Goal: Task Accomplishment & Management: Use online tool/utility

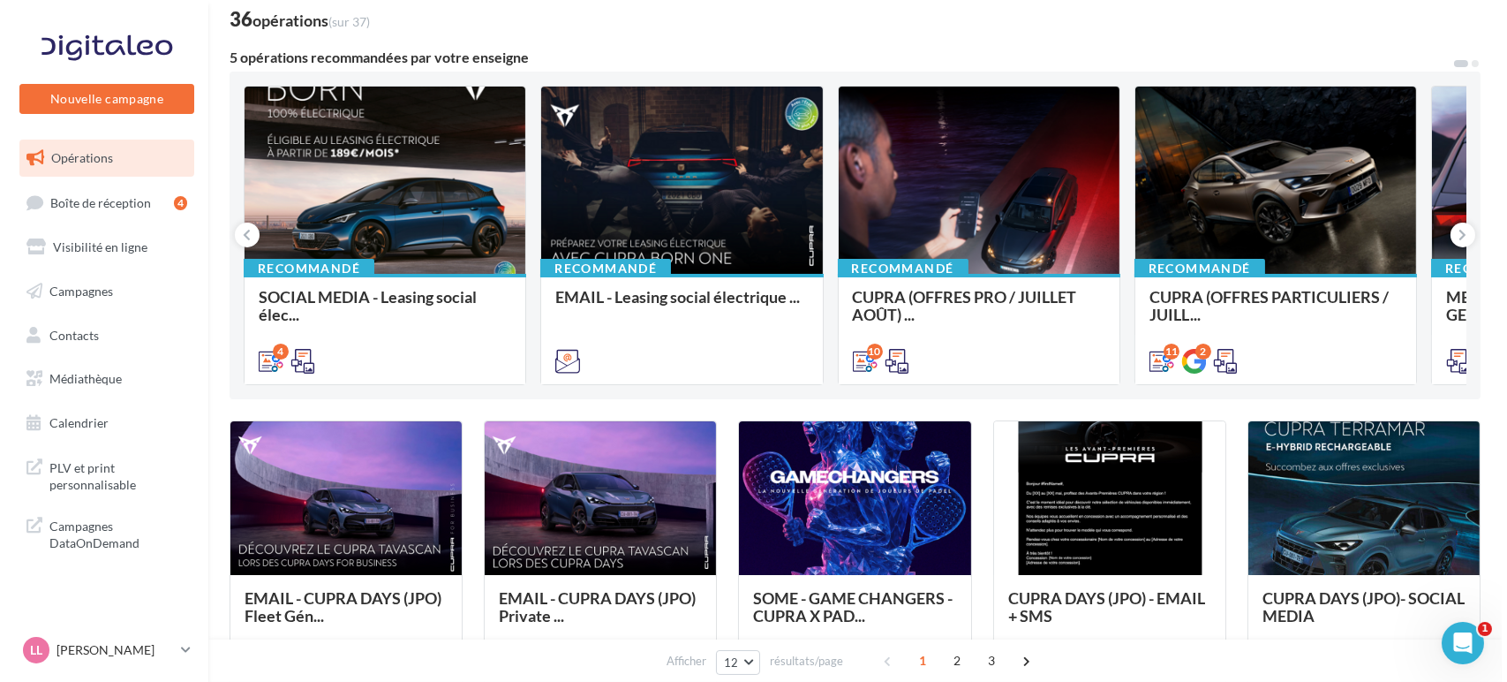
scroll to position [98, 0]
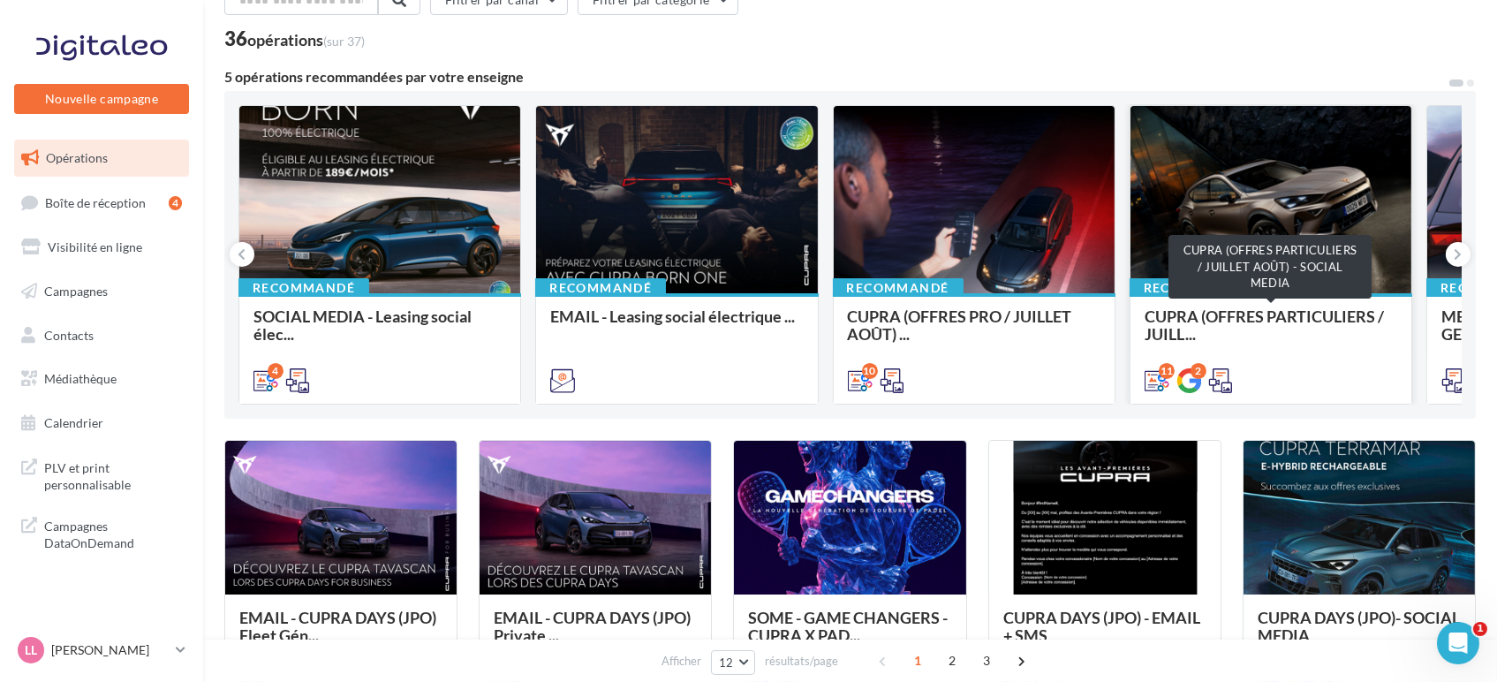
click at [1301, 324] on span "CUPRA (OFFRES PARTICULIERS / JUILL..." at bounding box center [1263, 324] width 239 height 37
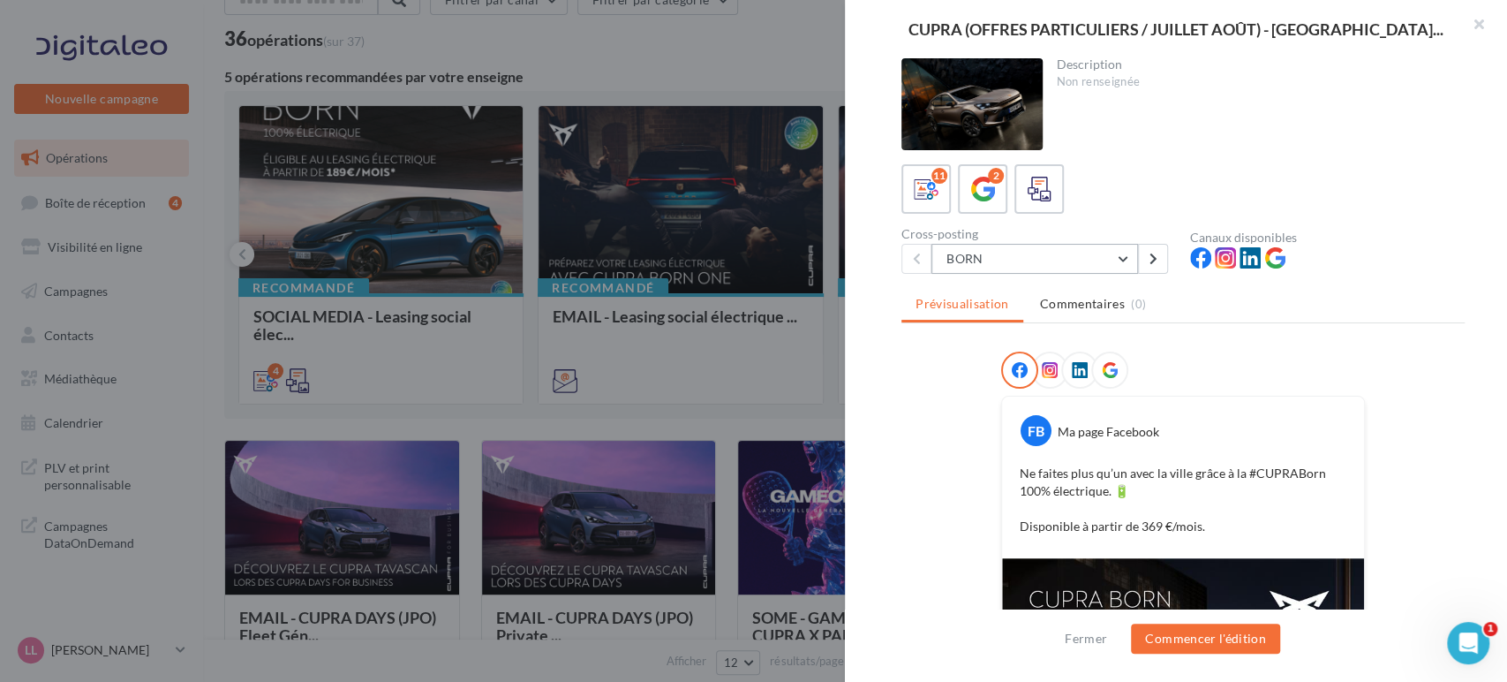
click at [1033, 257] on button "BORN" at bounding box center [1034, 259] width 207 height 30
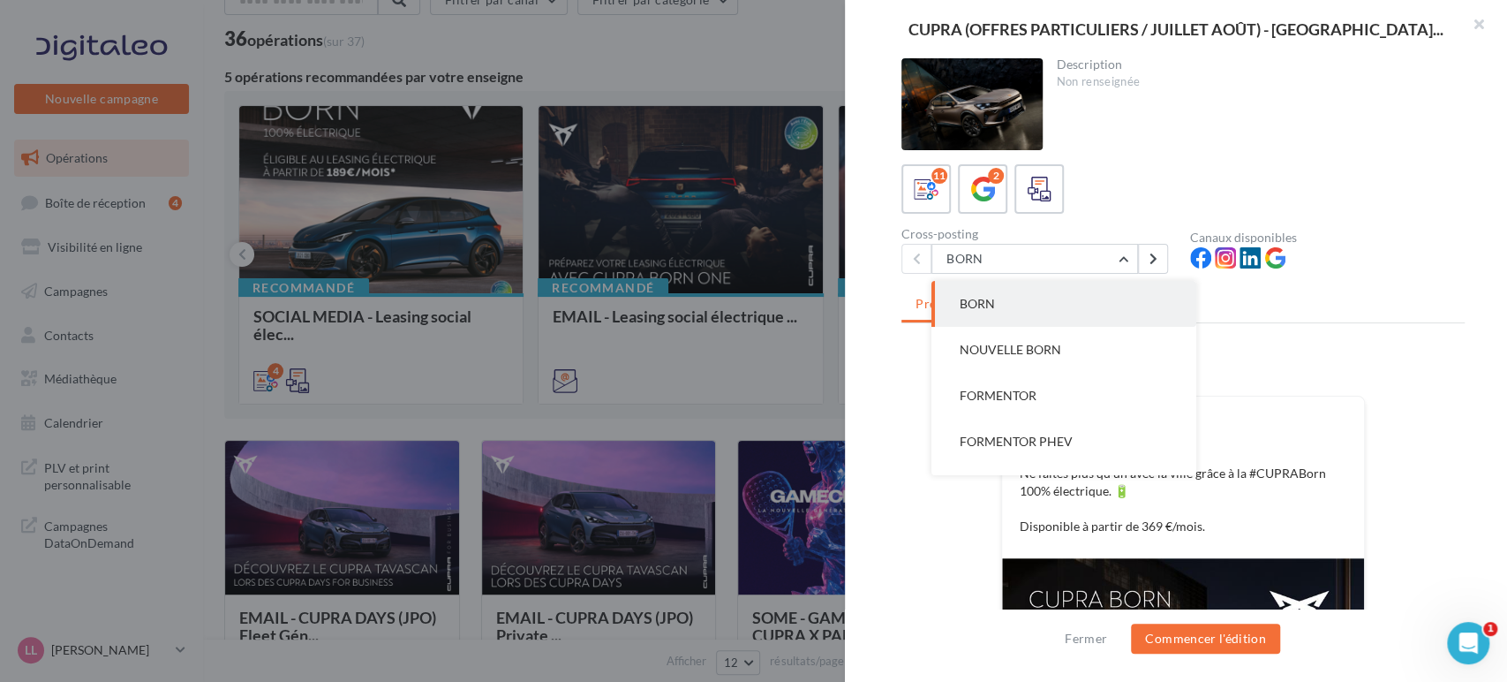
click at [1052, 305] on button "BORN" at bounding box center [1063, 304] width 265 height 46
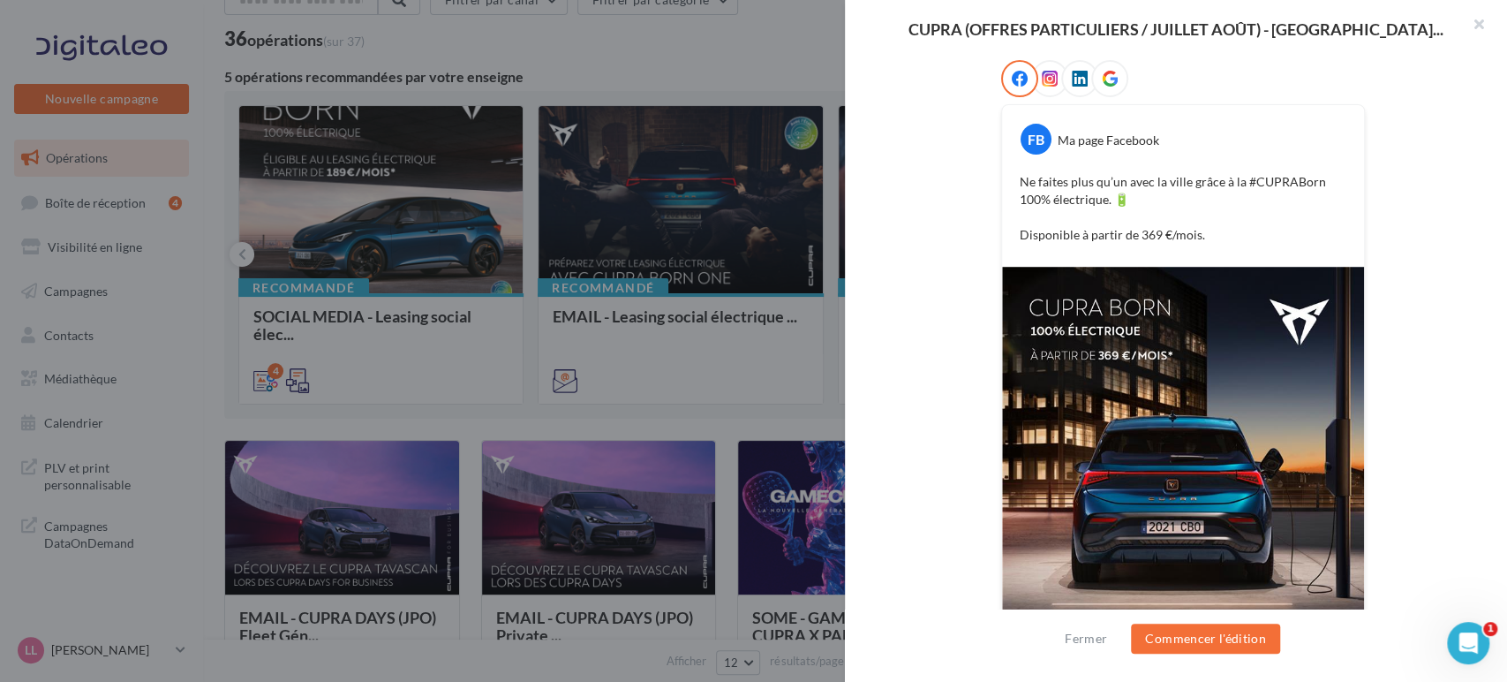
scroll to position [294, 0]
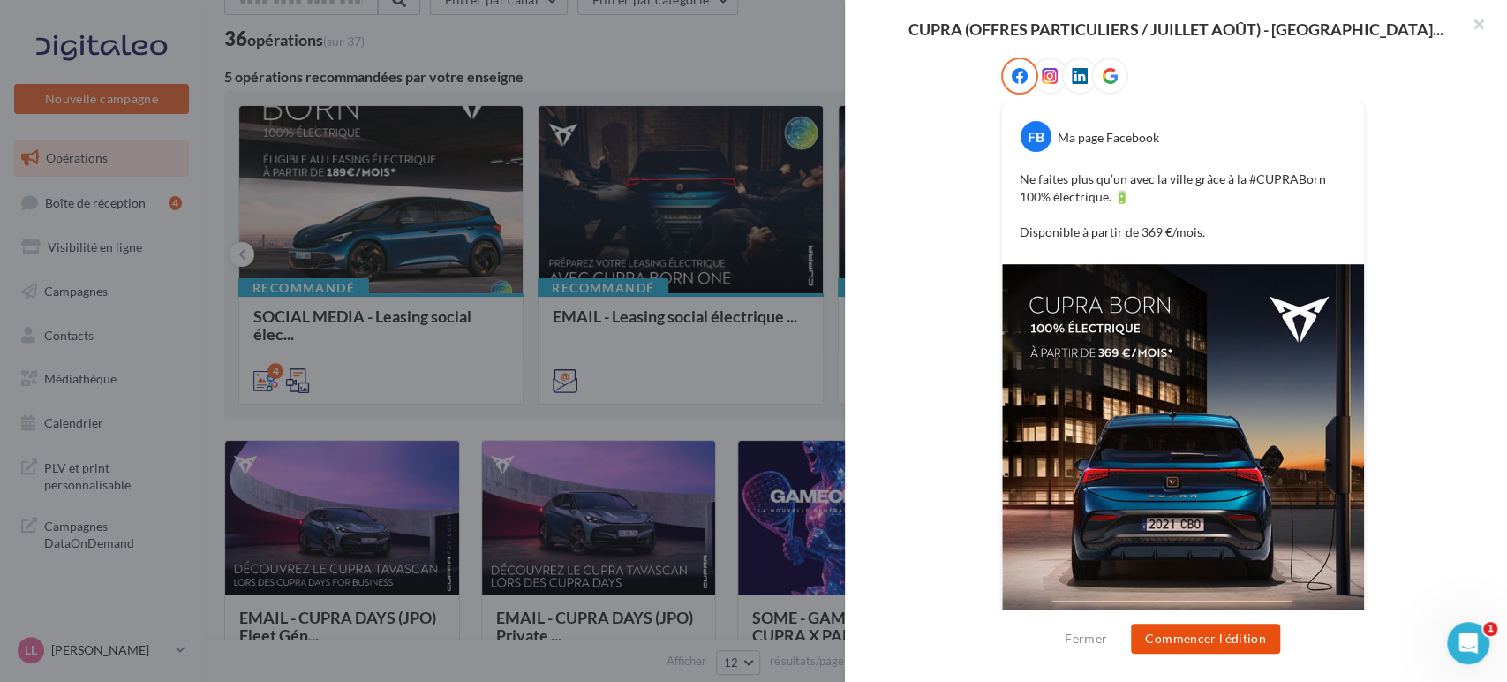
click at [1163, 627] on button "Commencer l'édition" at bounding box center [1205, 638] width 149 height 30
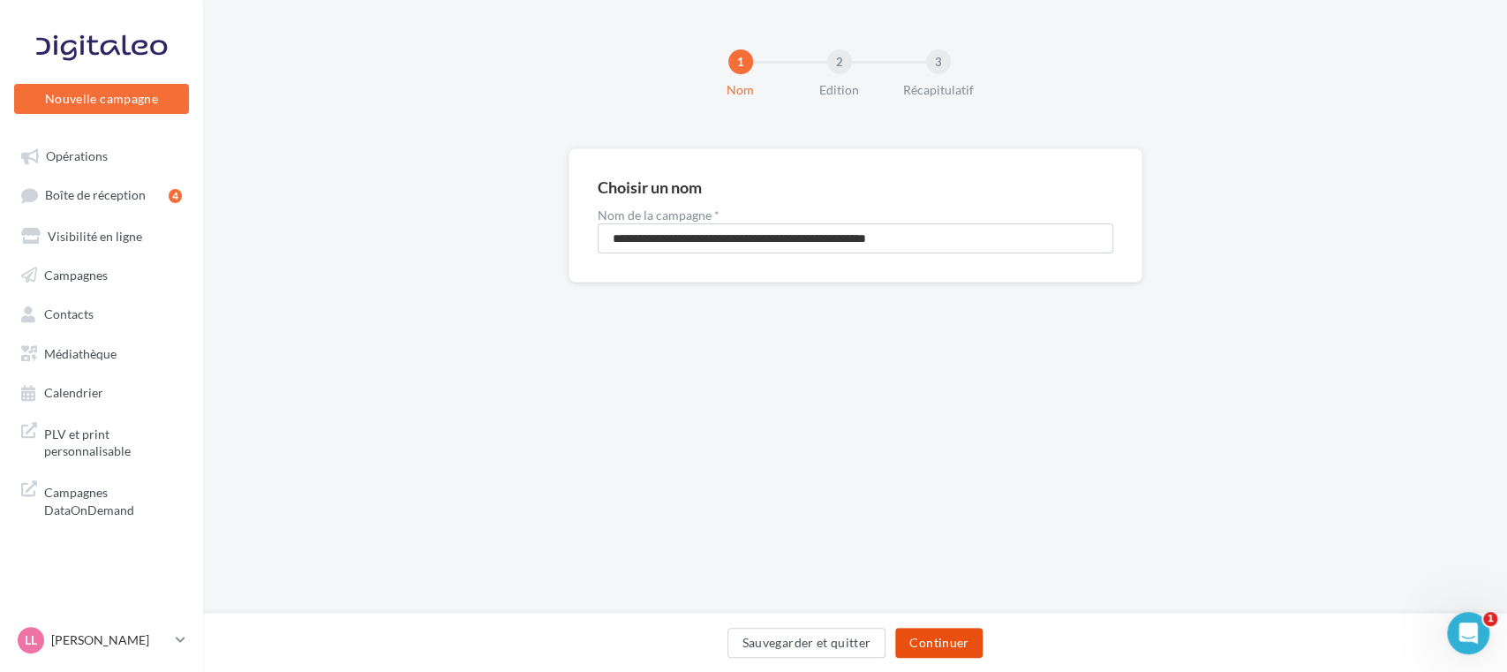
click at [939, 637] on button "Continuer" at bounding box center [938, 643] width 87 height 30
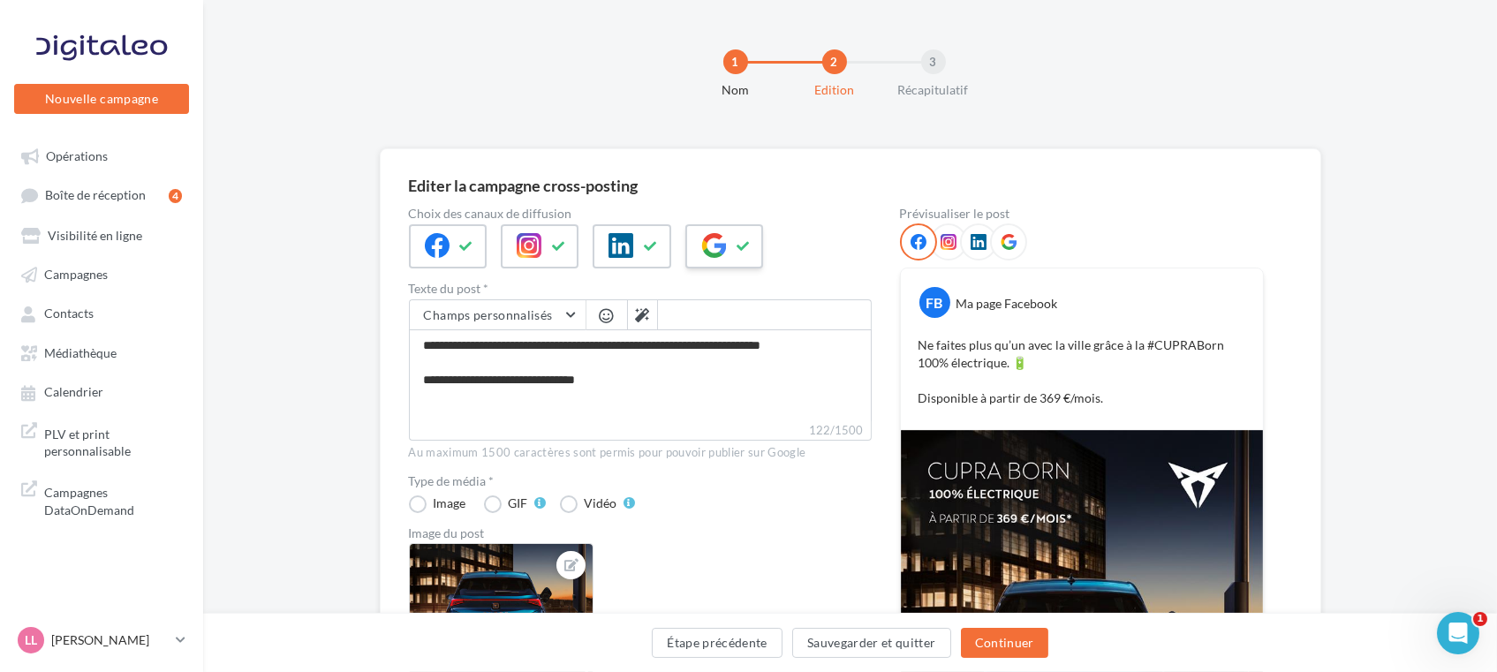
click at [740, 246] on icon at bounding box center [743, 246] width 14 height 12
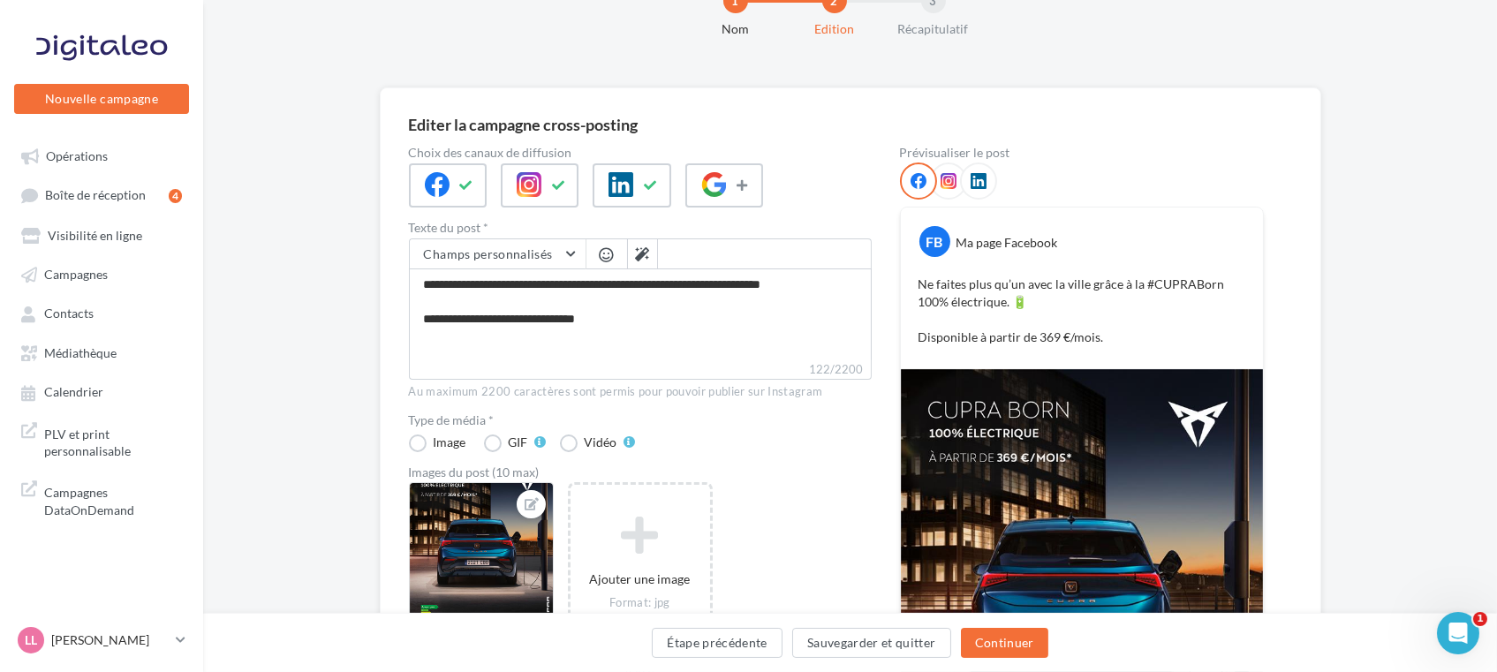
scroll to position [62, 0]
click at [1013, 653] on button "Continuer" at bounding box center [1004, 643] width 87 height 30
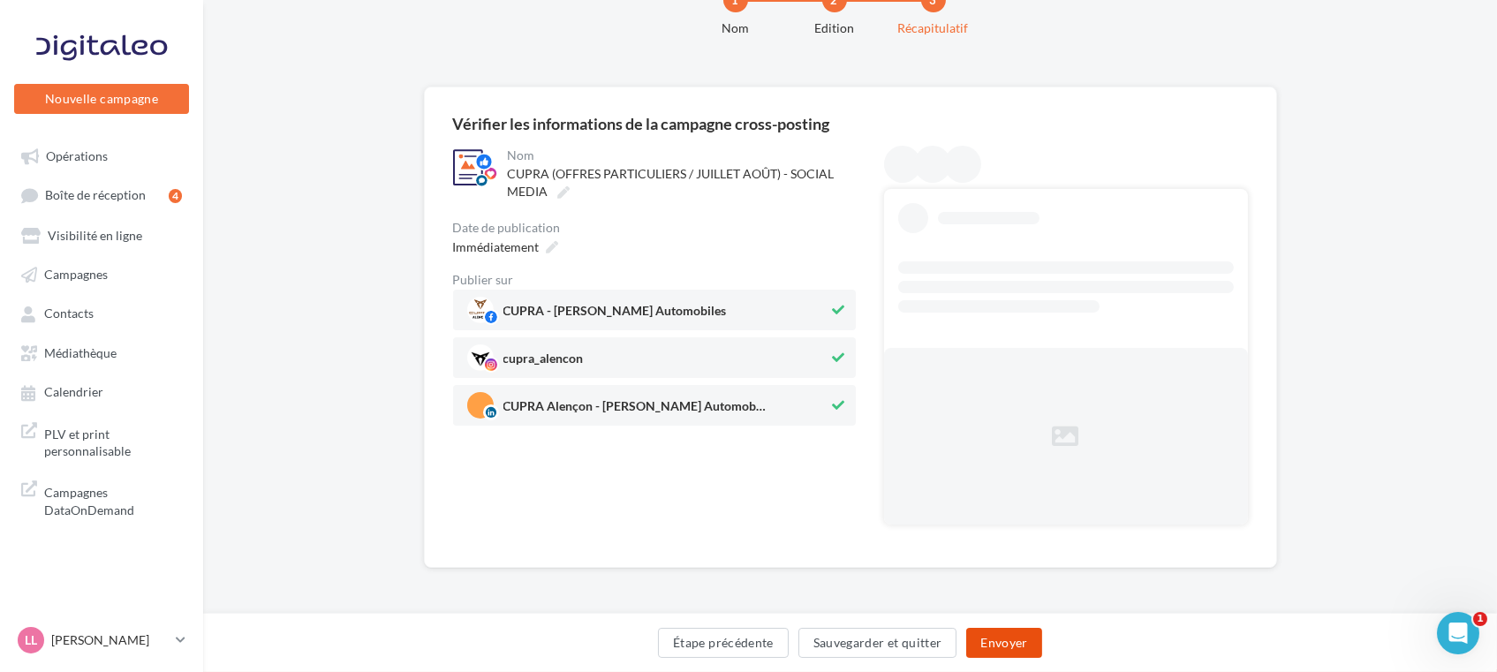
click at [1013, 653] on button "Envoyer" at bounding box center [1003, 643] width 75 height 30
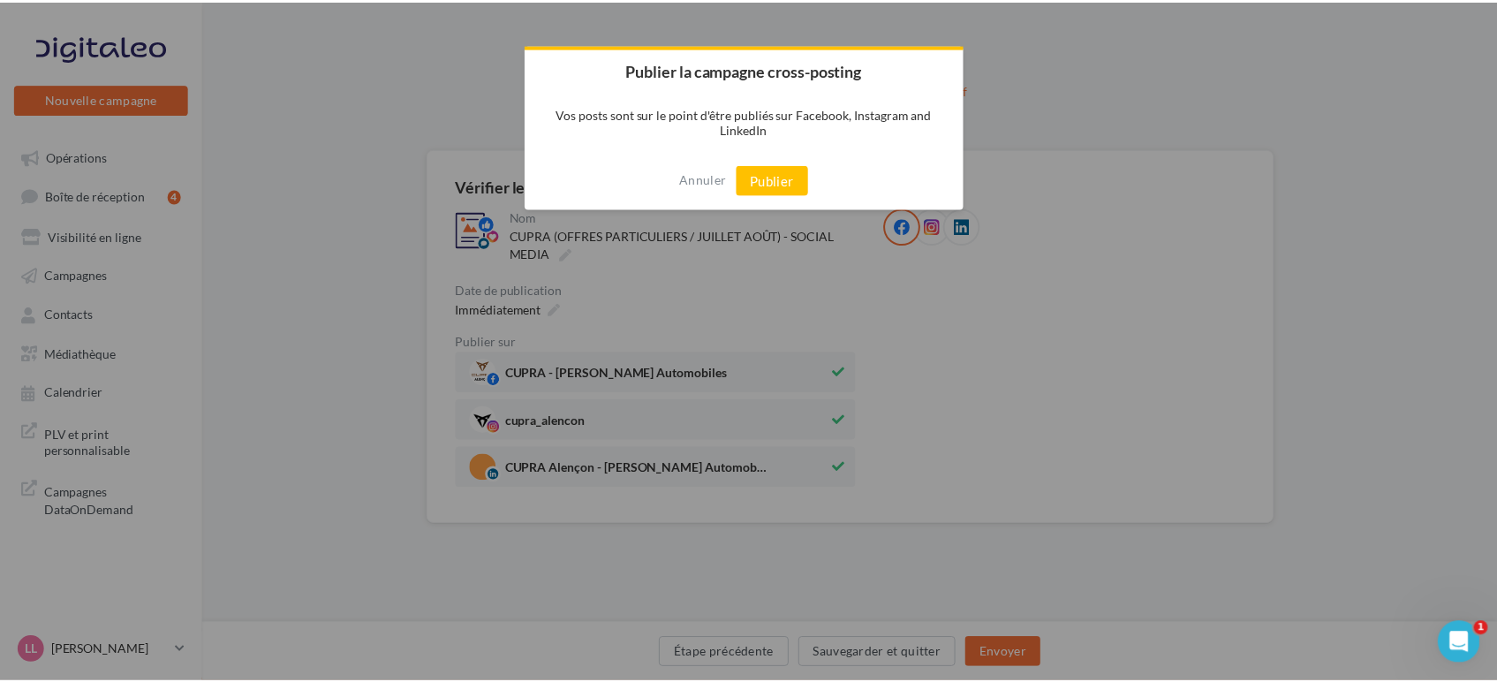
scroll to position [0, 0]
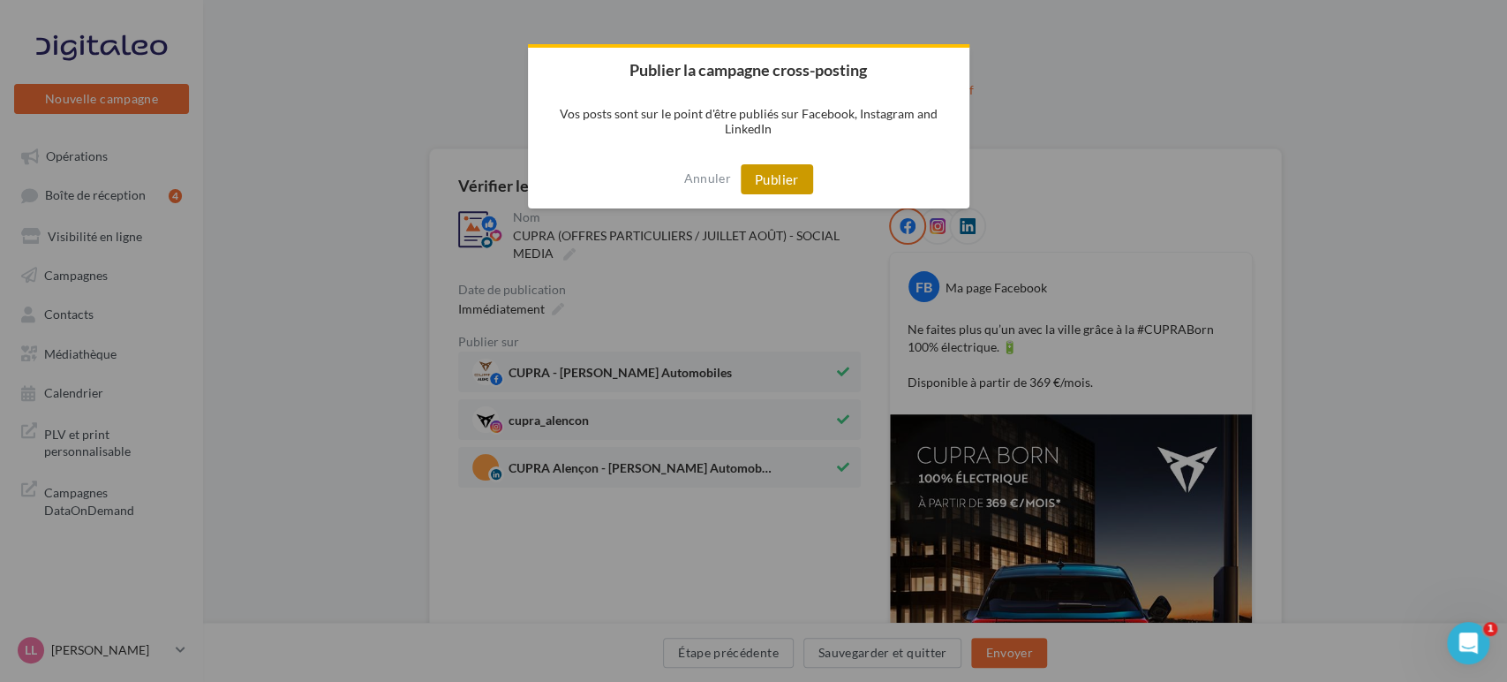
click at [769, 175] on button "Publier" at bounding box center [777, 179] width 72 height 30
